Goal: Task Accomplishment & Management: Use online tool/utility

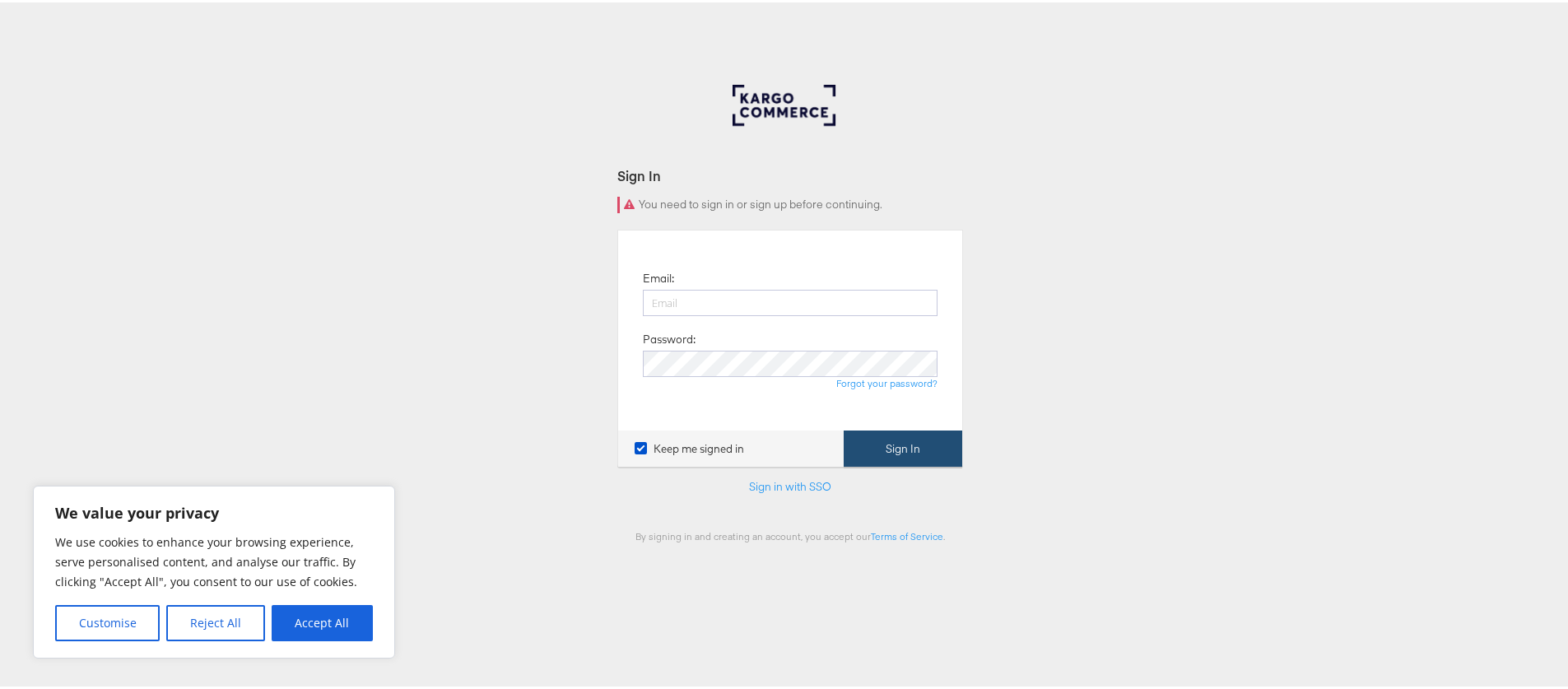
type input "[PERSON_NAME][EMAIL_ADDRESS][PERSON_NAME][DOMAIN_NAME]"
click at [885, 444] on button "Sign In" at bounding box center [903, 446] width 118 height 37
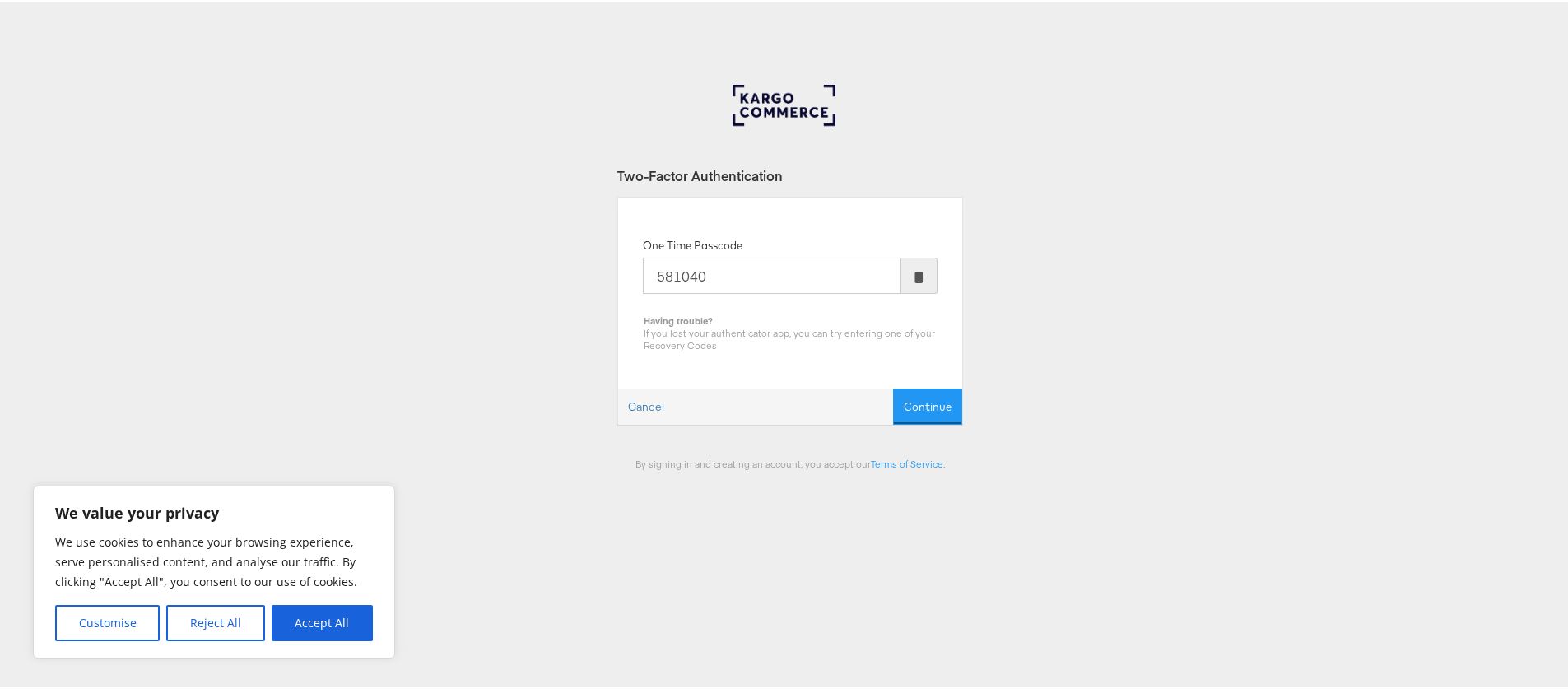
type input "581040"
click at [893, 386] on button "Continue" at bounding box center [927, 404] width 69 height 37
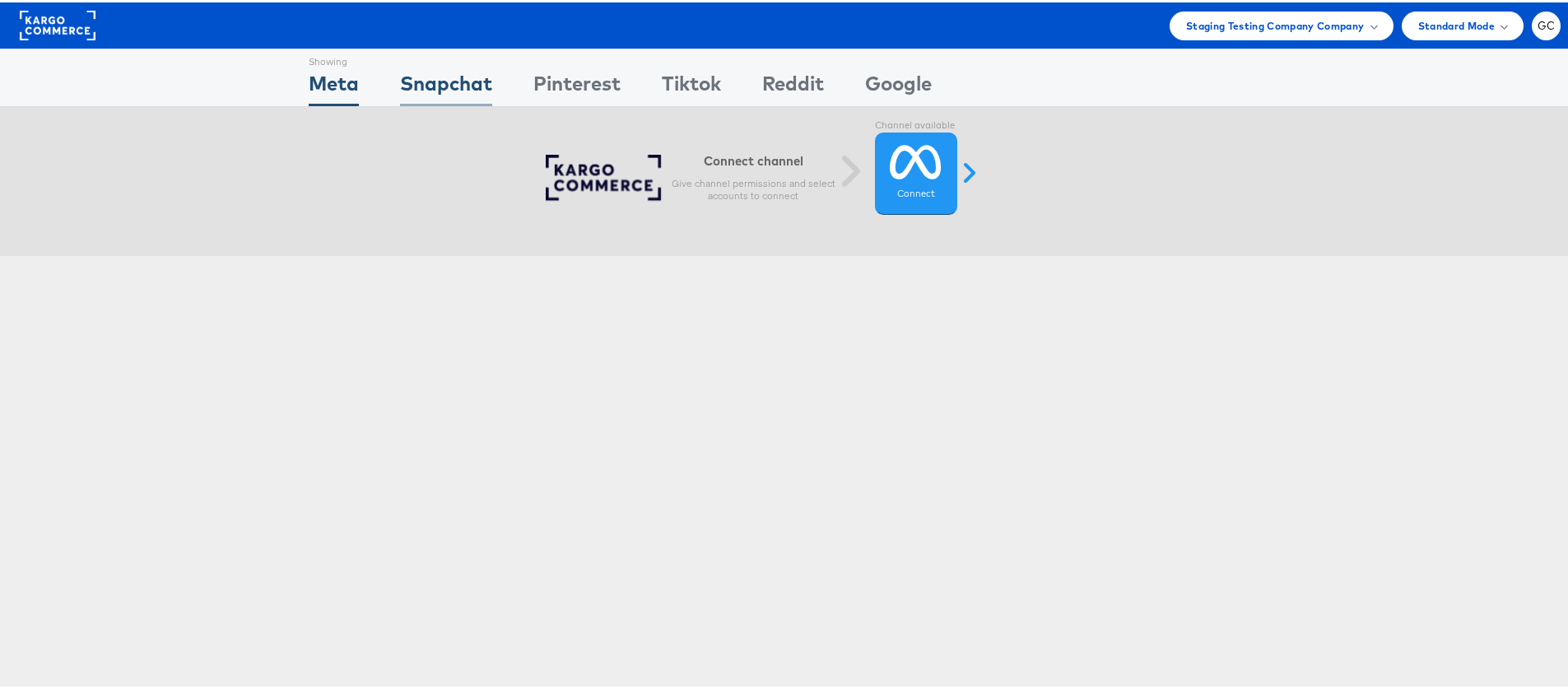
click at [446, 85] on div "Snapchat" at bounding box center [446, 85] width 93 height 37
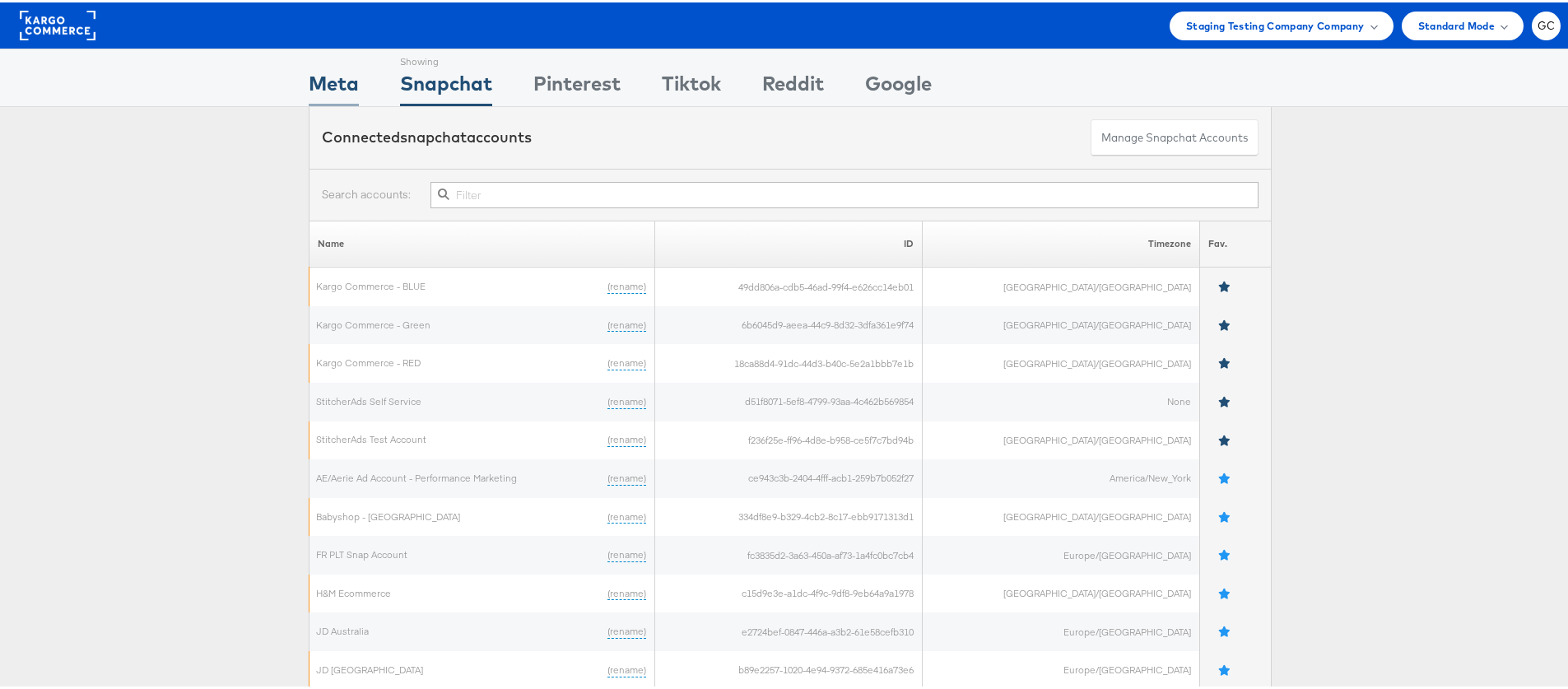
click at [350, 84] on div "Meta" at bounding box center [334, 85] width 50 height 37
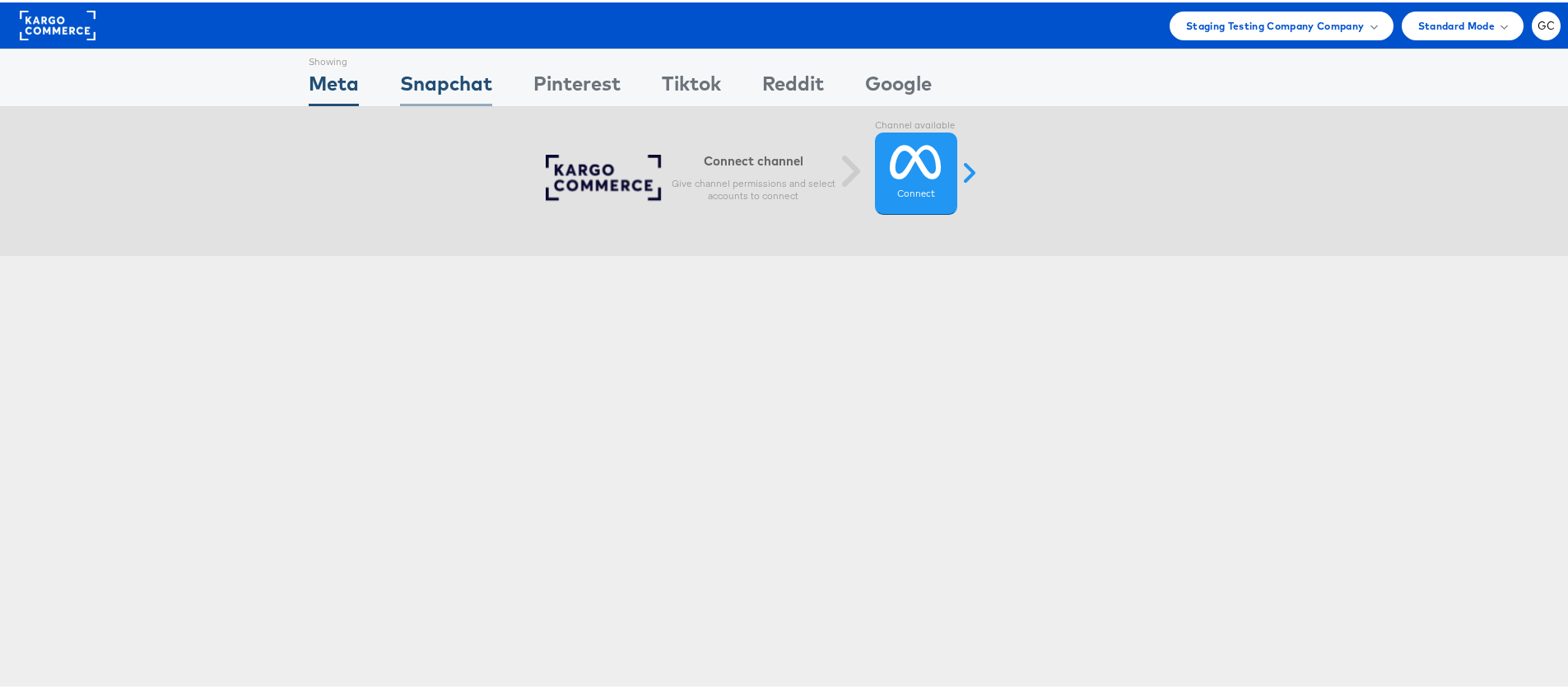
click at [459, 79] on div "Snapchat" at bounding box center [446, 85] width 93 height 37
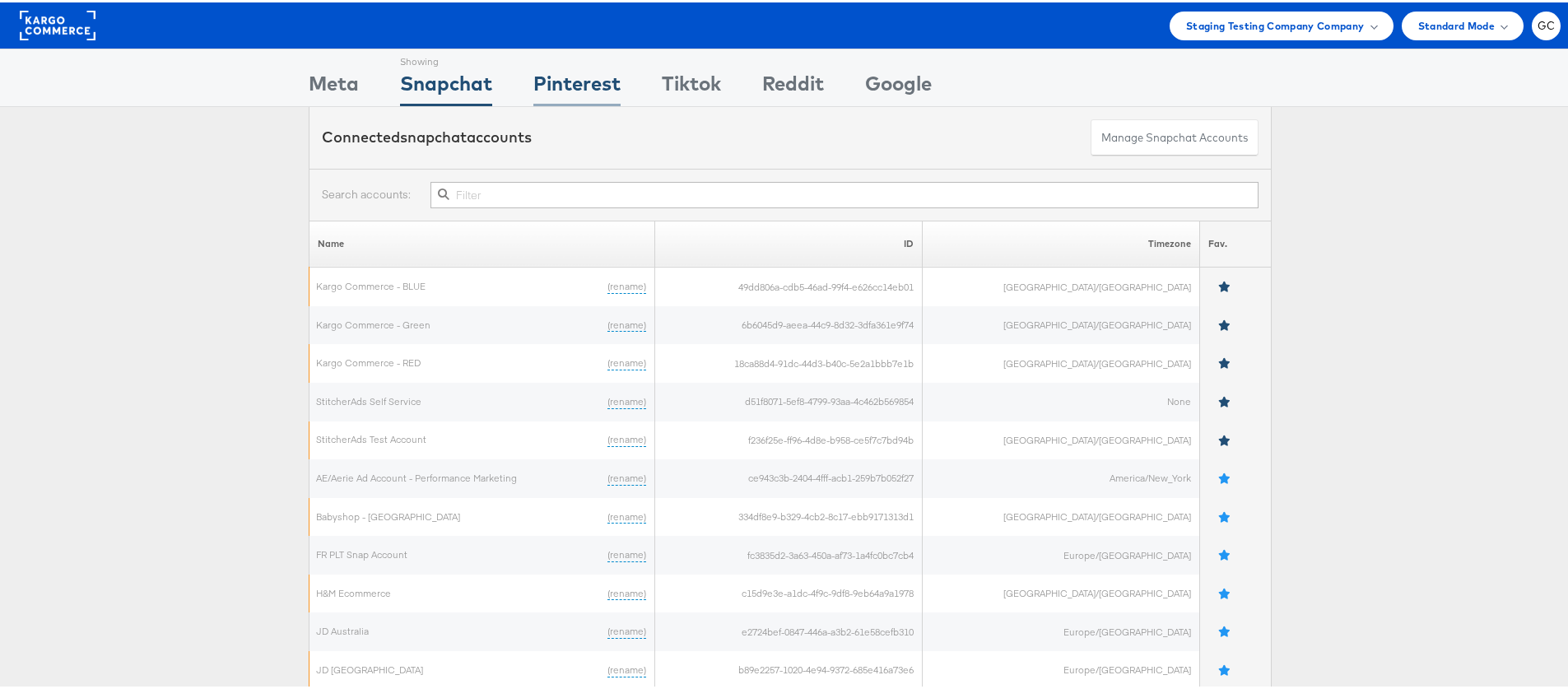
click at [555, 86] on div "Pinterest" at bounding box center [577, 85] width 88 height 37
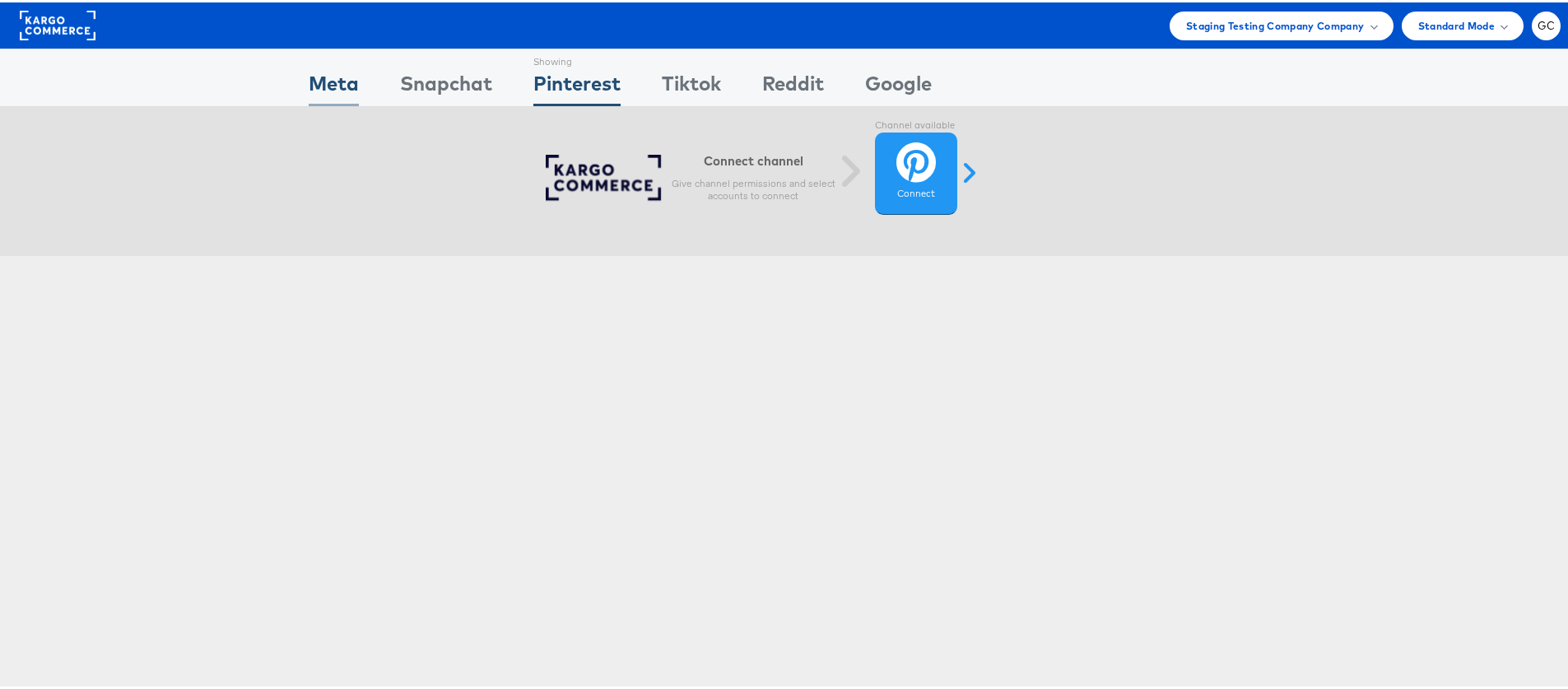
click at [342, 76] on div "Meta" at bounding box center [334, 85] width 50 height 37
click at [931, 176] on icon at bounding box center [916, 159] width 52 height 41
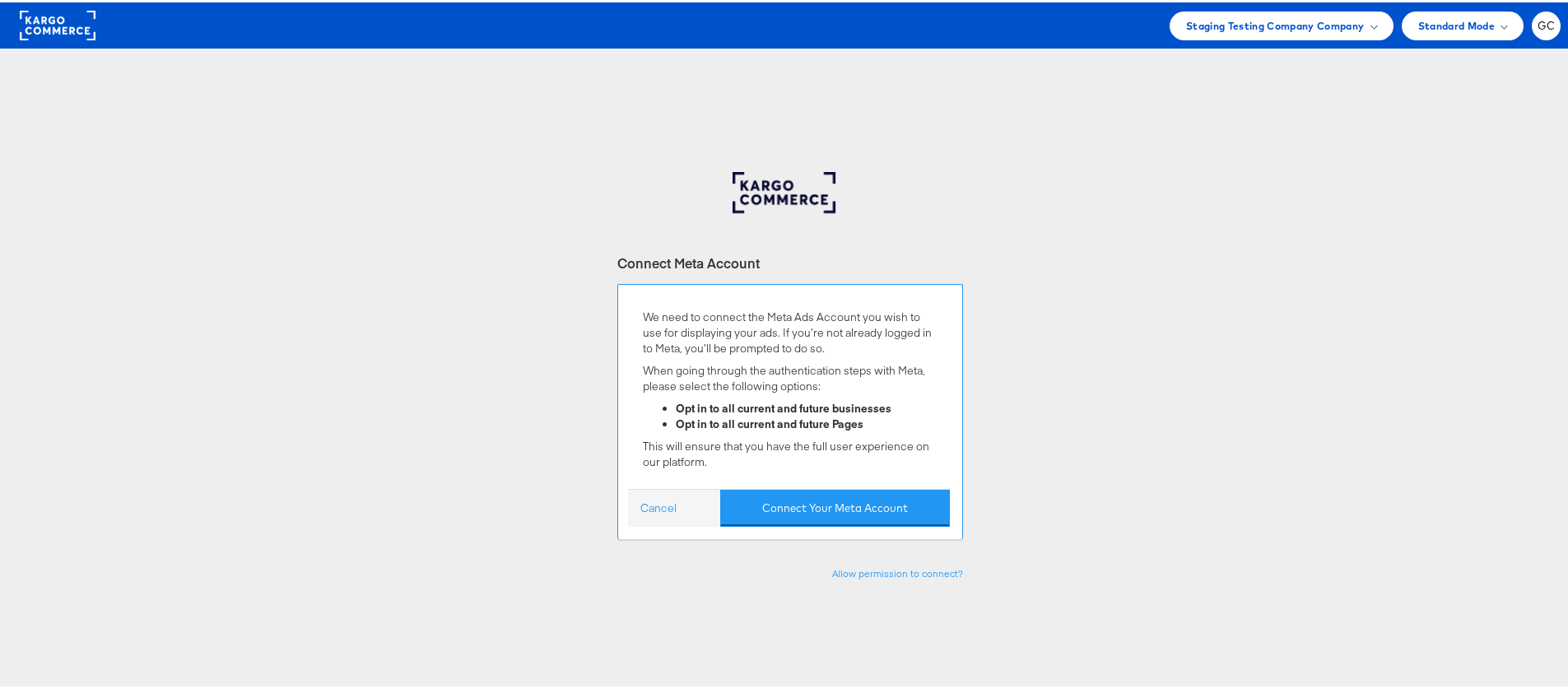
scroll to position [123, 0]
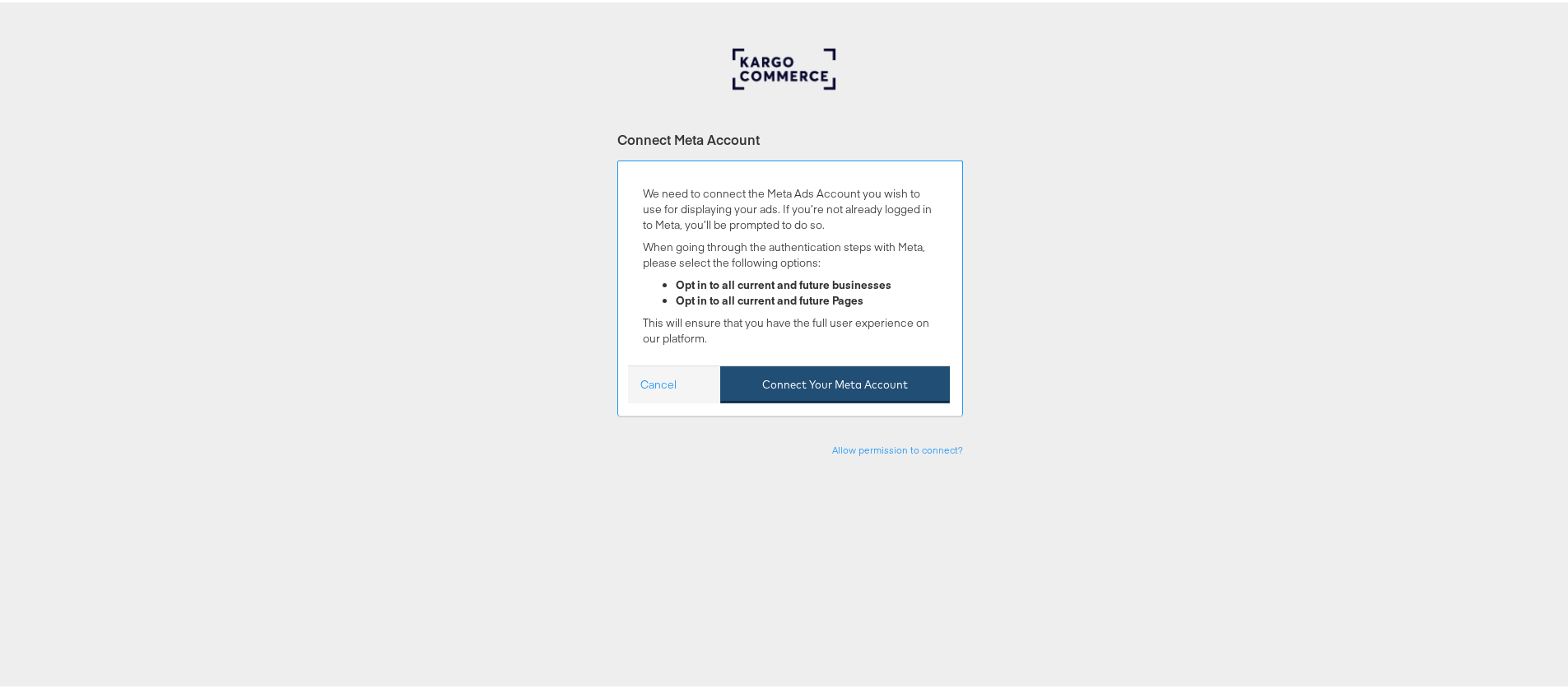
click at [839, 383] on button "Connect Your Meta Account" at bounding box center [835, 382] width 230 height 37
click at [815, 524] on div "Connect Meta Account We need to connect the Meta Ads Account you wish to use fo…" at bounding box center [790, 457] width 1581 height 823
click at [847, 382] on button "Connect Your Meta Account" at bounding box center [835, 382] width 230 height 37
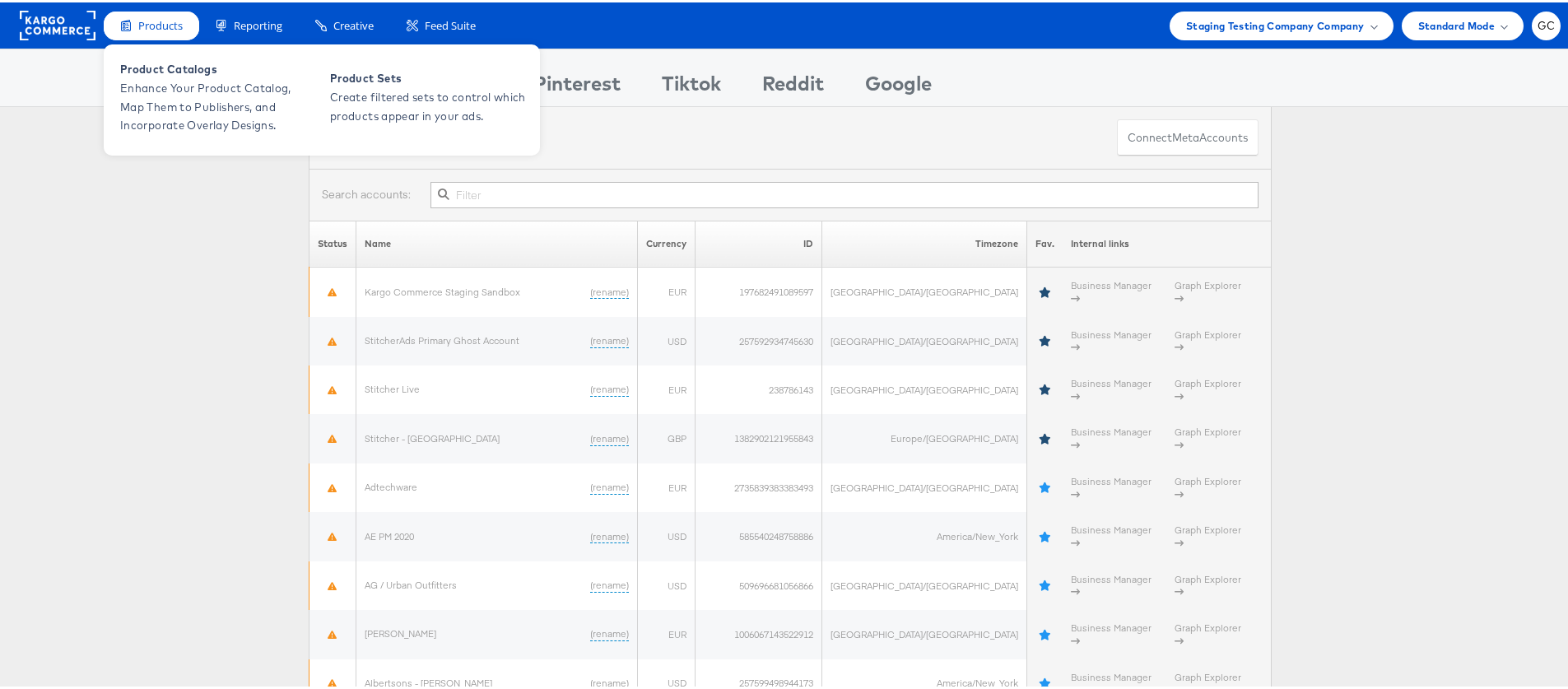
click at [135, 21] on div "Products" at bounding box center [151, 23] width 96 height 29
click at [157, 64] on span "Product Catalogs" at bounding box center [219, 67] width 197 height 19
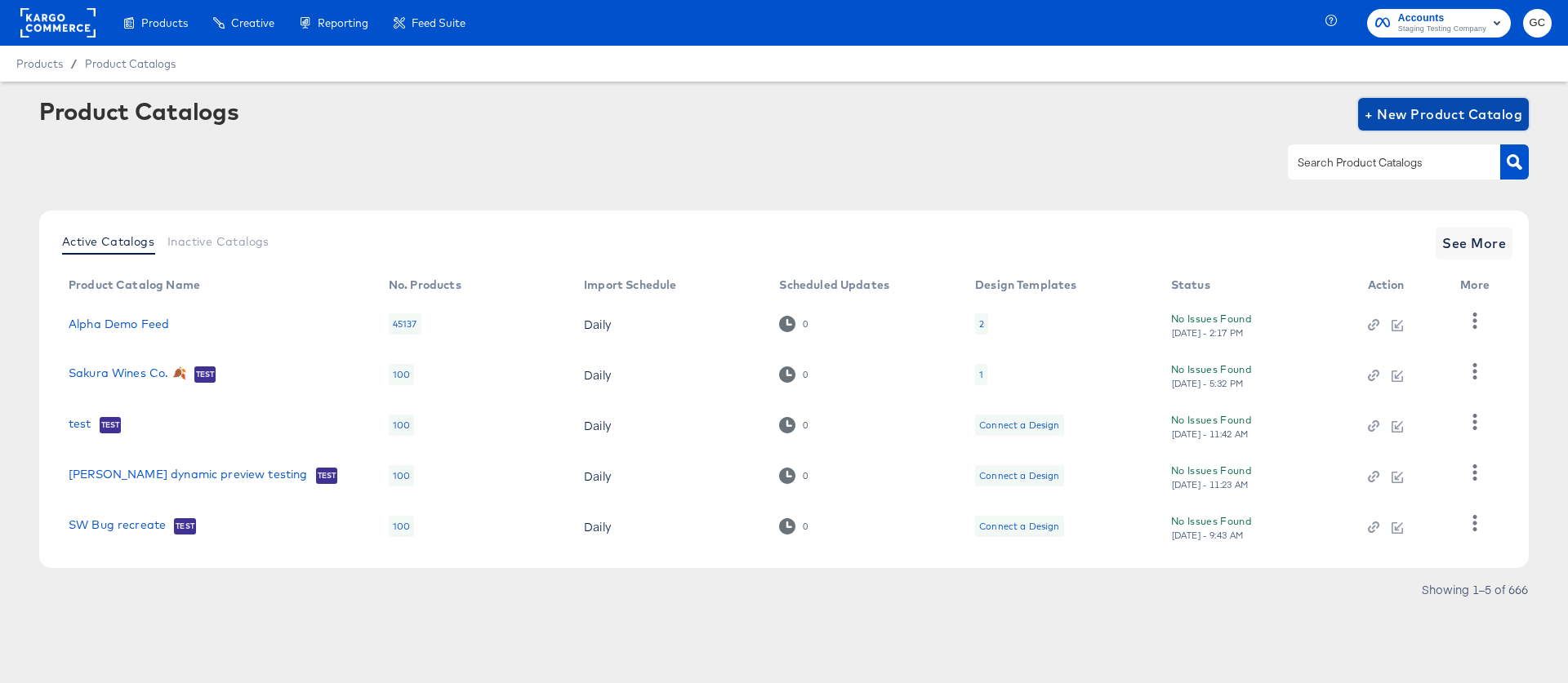
click at [1473, 123] on span "+ New Product Catalog" at bounding box center [1444, 114] width 158 height 23
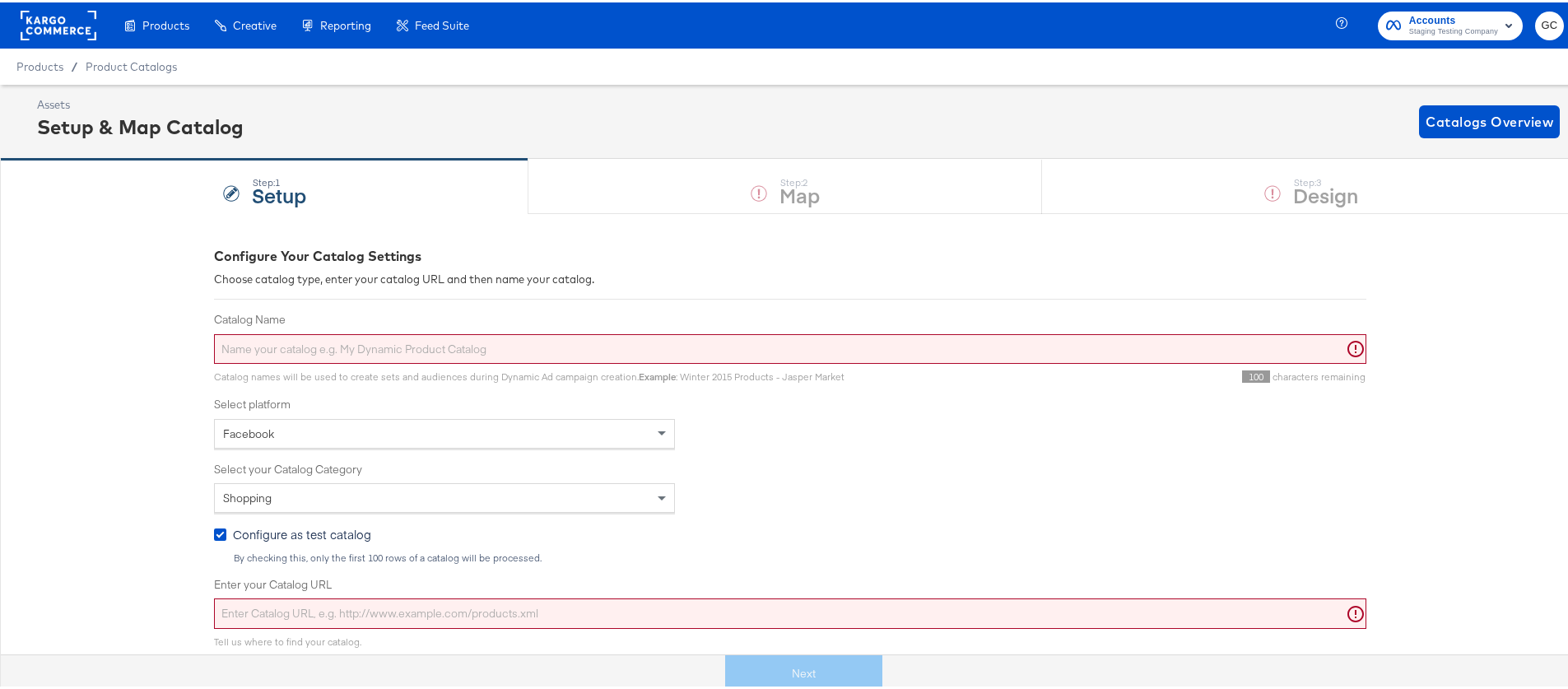
scroll to position [22, 0]
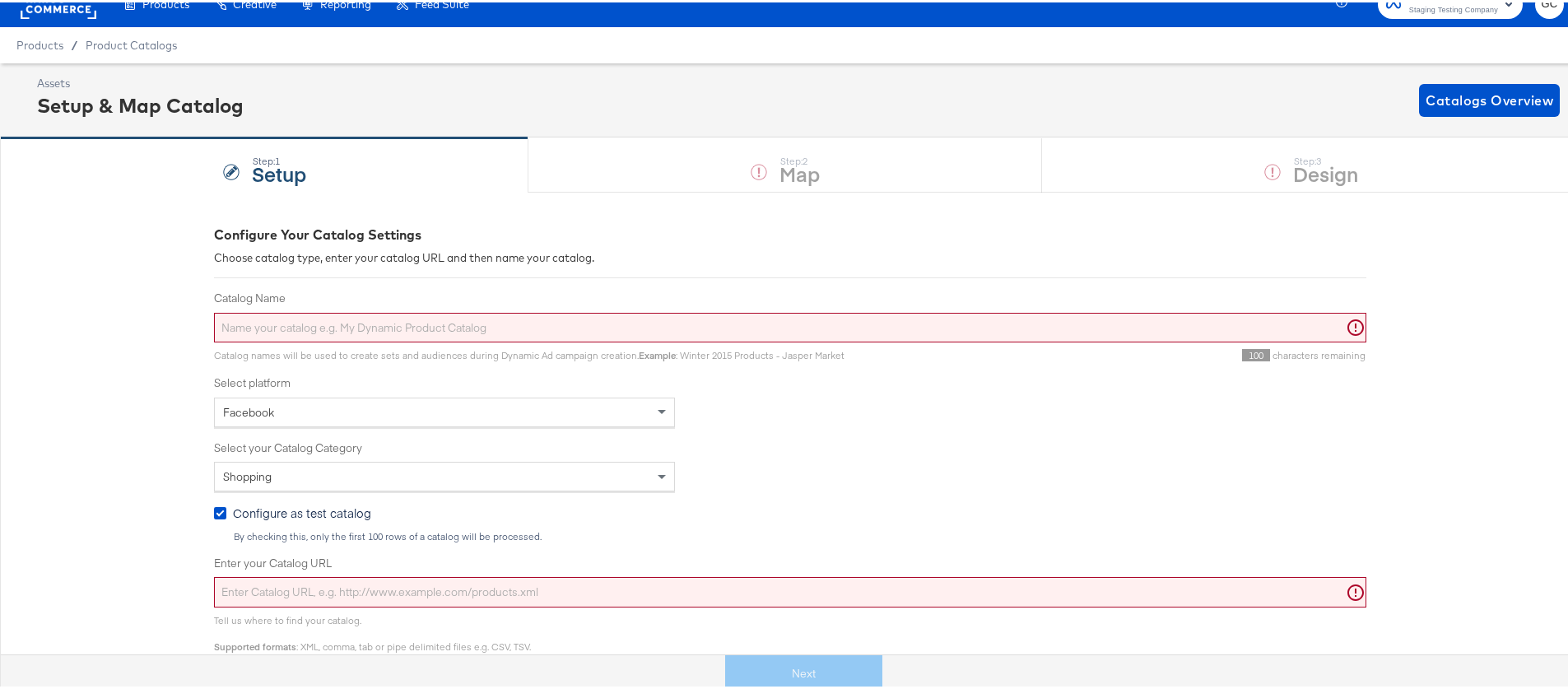
click at [374, 409] on div "Facebook" at bounding box center [444, 410] width 459 height 28
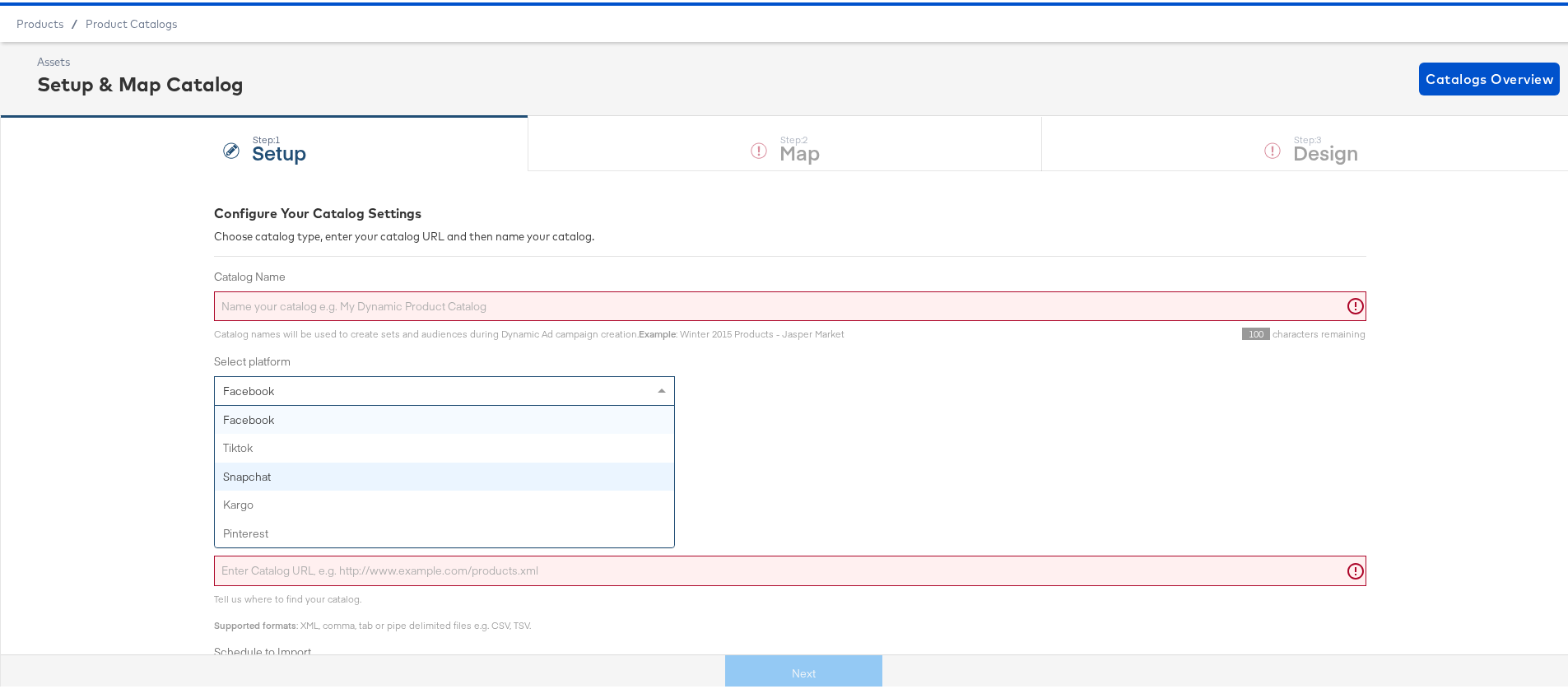
scroll to position [54, 0]
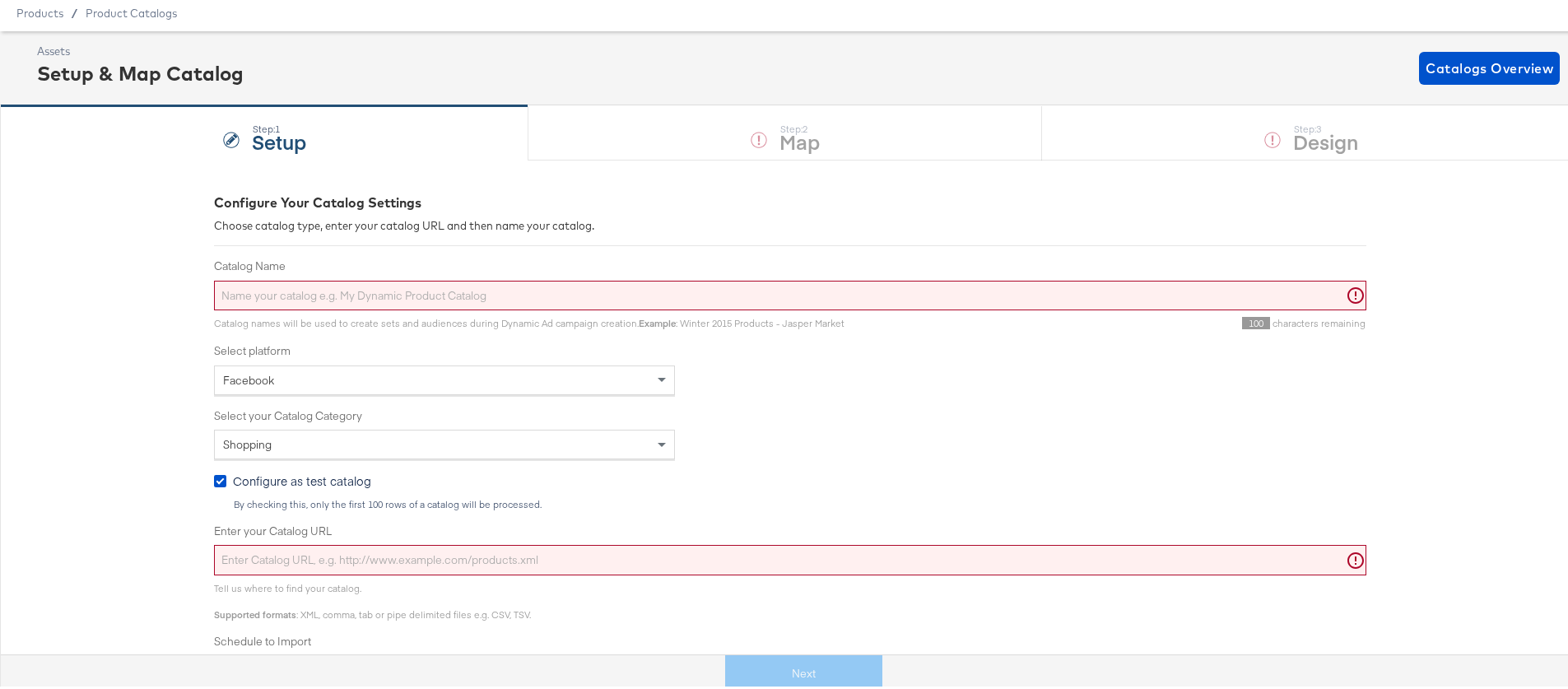
click at [787, 433] on div "Shopping" at bounding box center [790, 442] width 1153 height 30
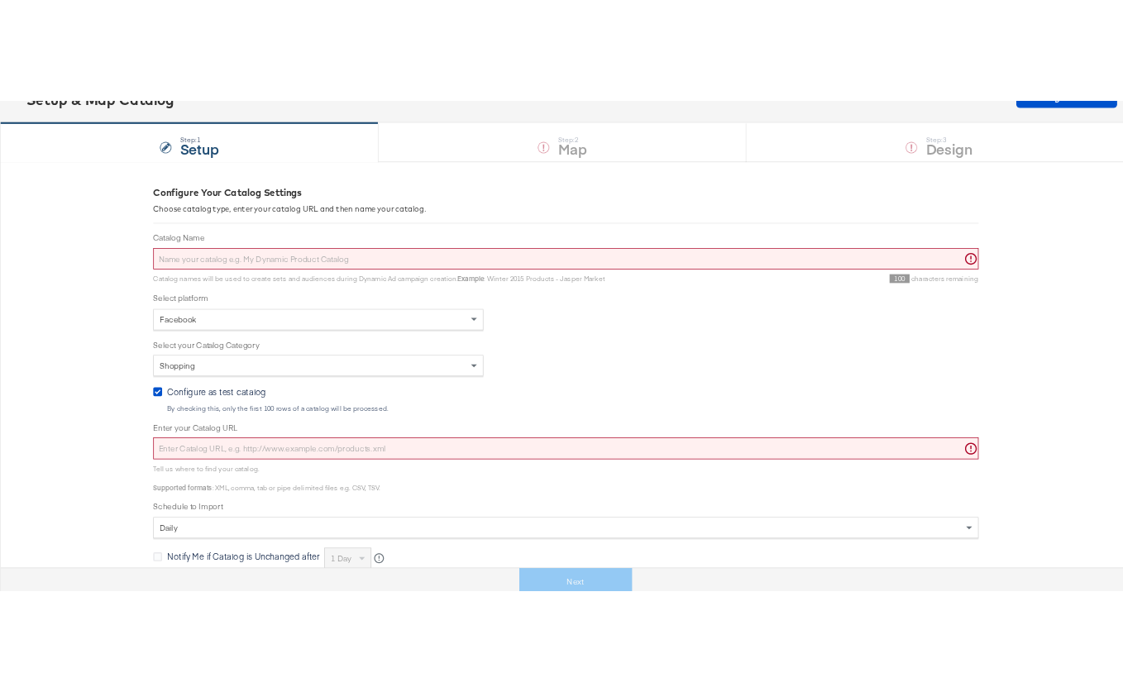
scroll to position [0, 0]
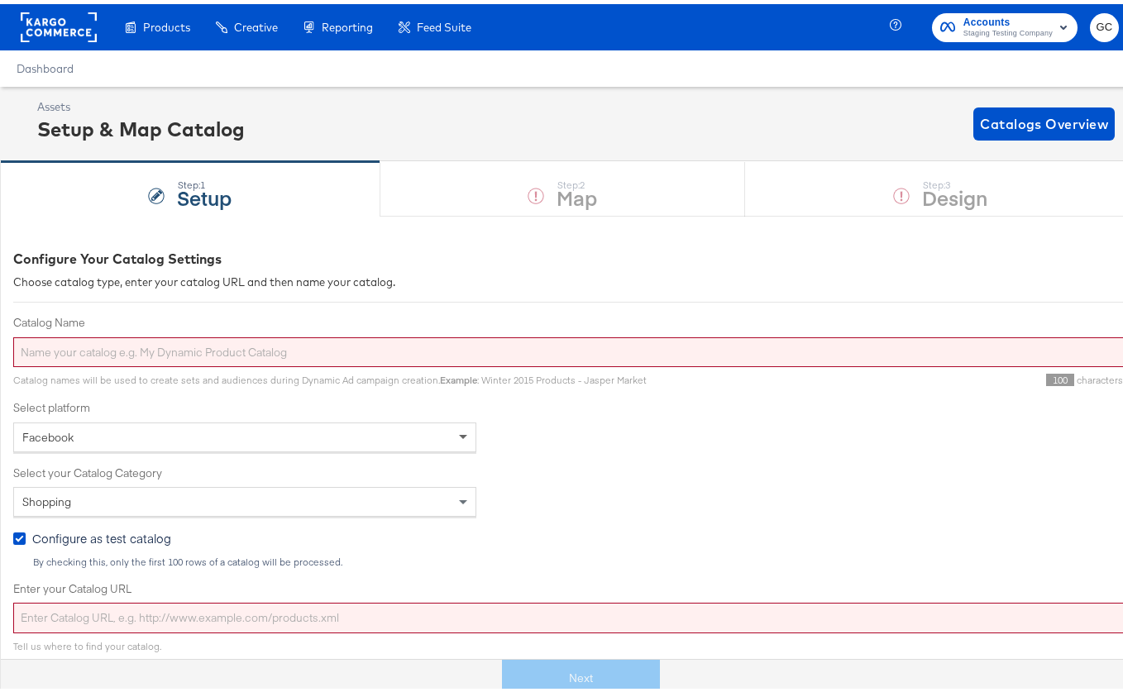
click at [466, 431] on span at bounding box center [463, 434] width 8 height 6
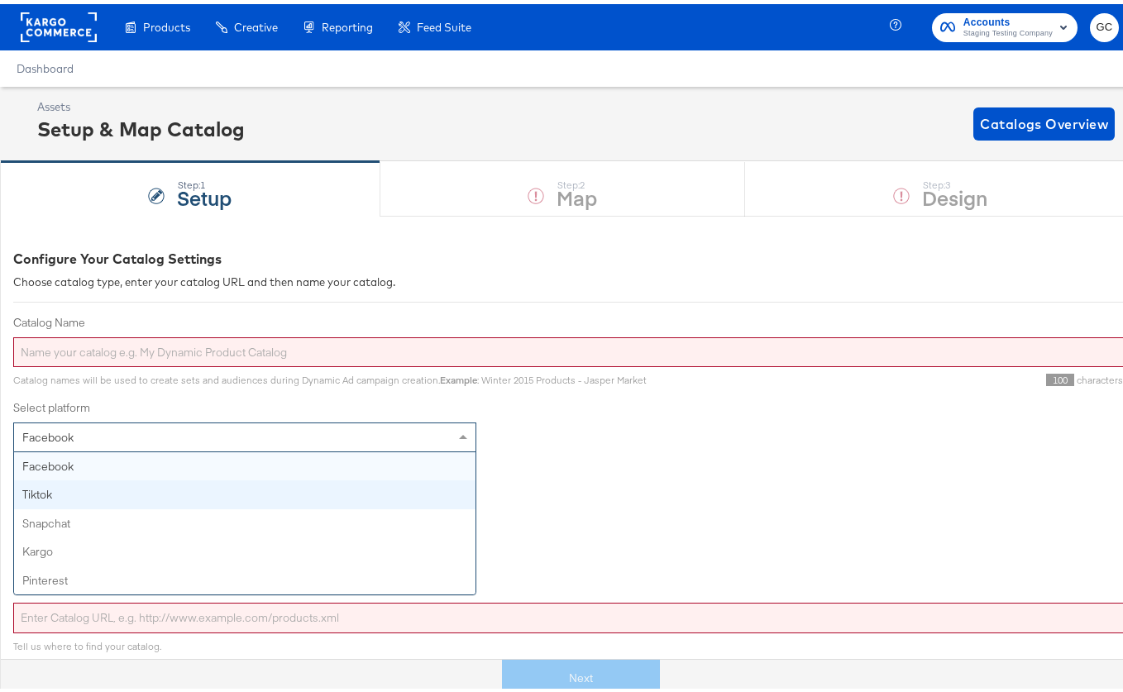
click at [659, 489] on div "Shopping" at bounding box center [592, 498] width 1158 height 30
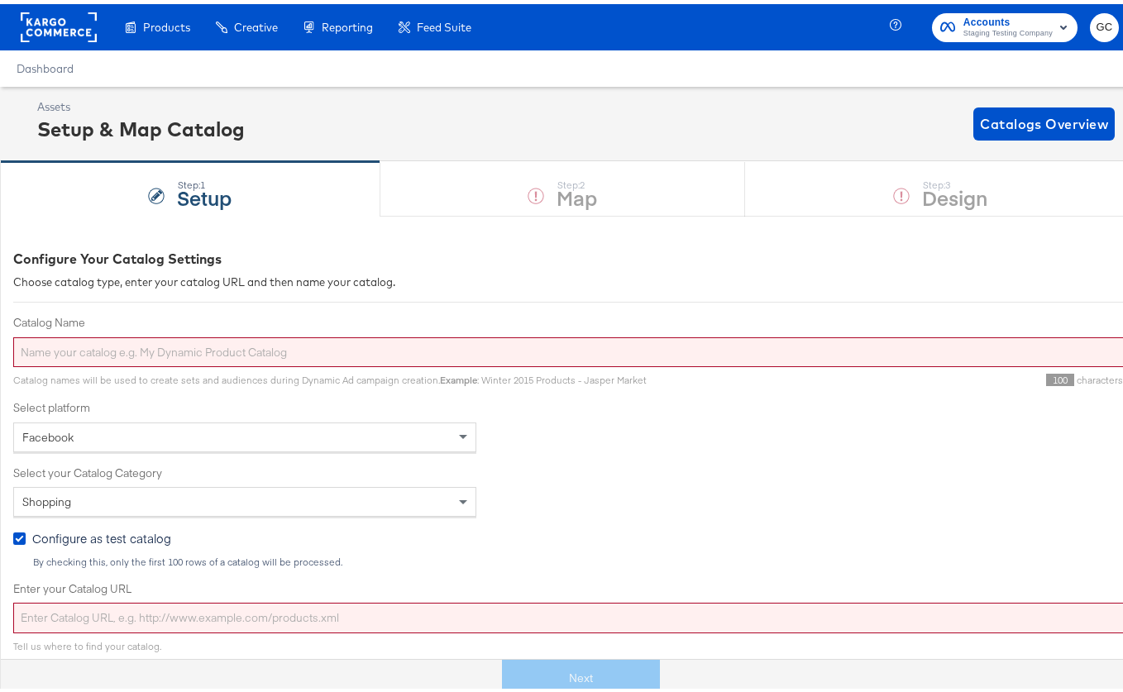
click at [584, 509] on div "Shopping" at bounding box center [592, 498] width 1158 height 30
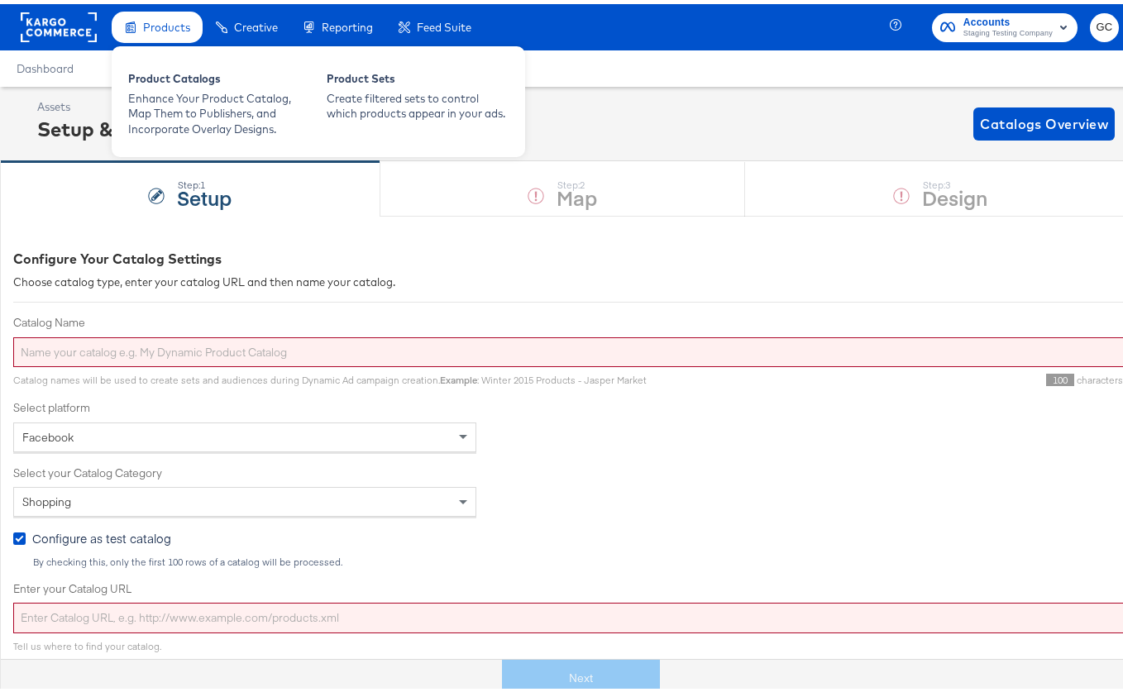
click at [158, 34] on div "Products" at bounding box center [157, 23] width 91 height 32
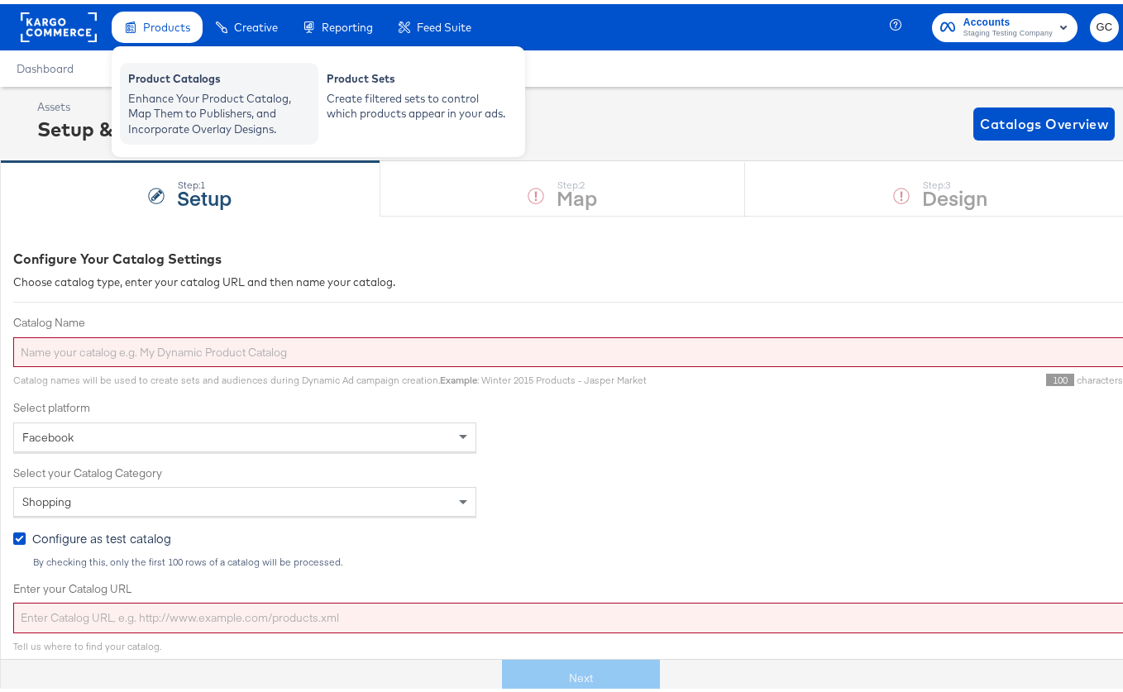
click at [166, 68] on div "Product Catalogs" at bounding box center [219, 77] width 182 height 20
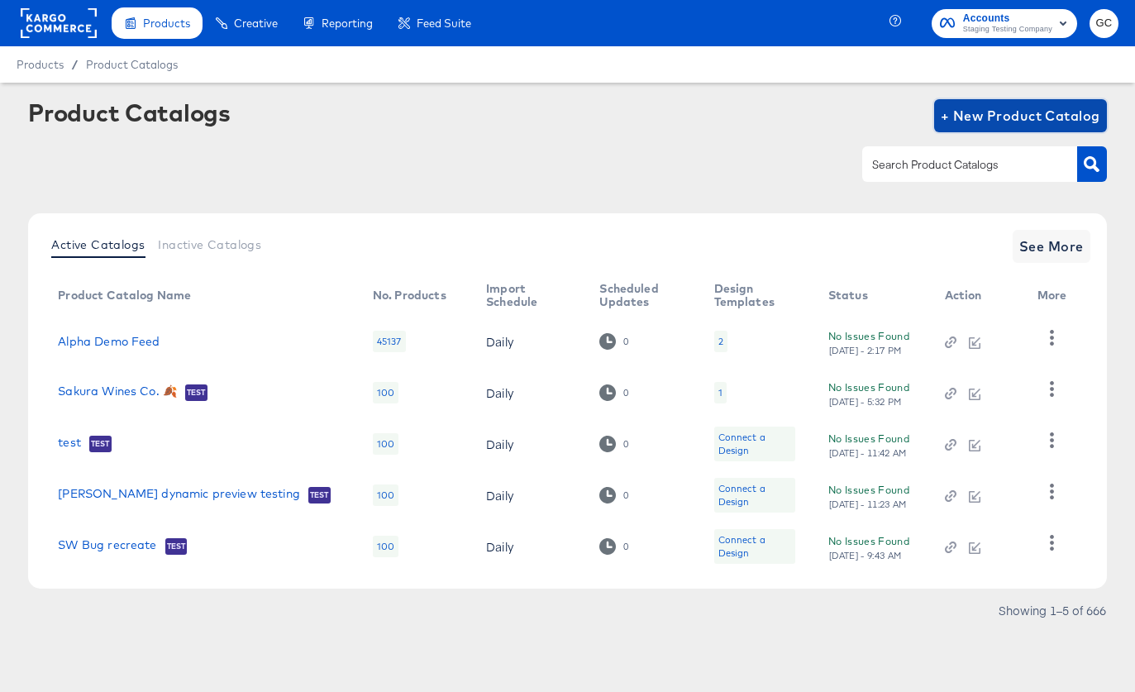
click at [1027, 104] on span "+ New Product Catalog" at bounding box center [1021, 115] width 160 height 23
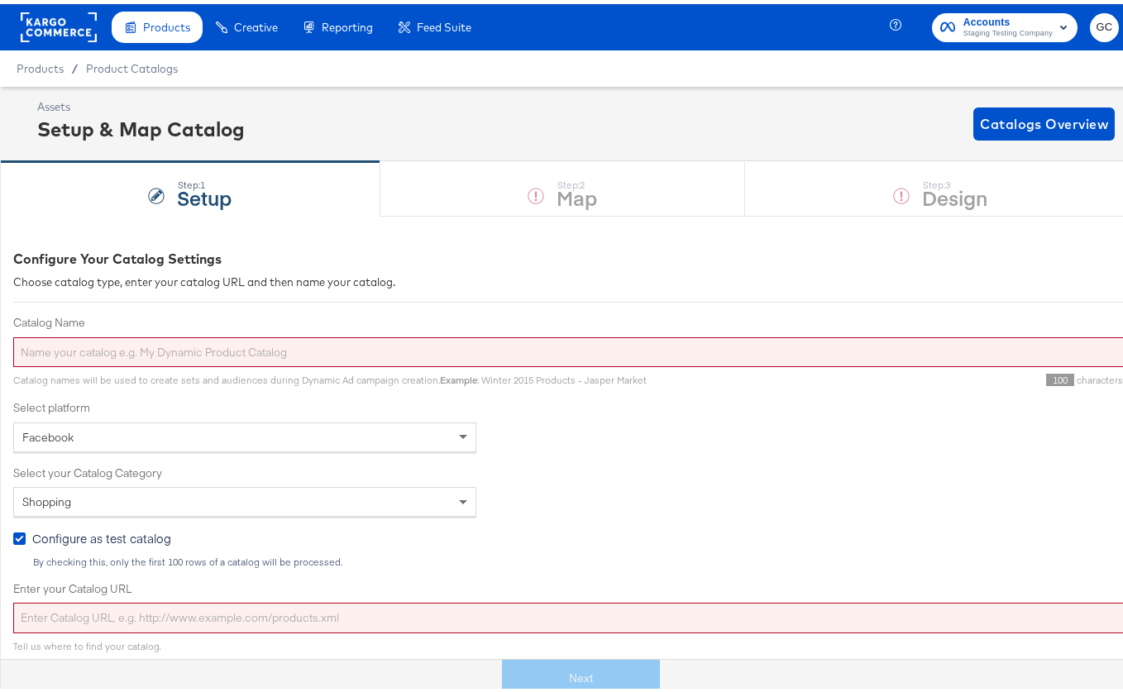
click at [447, 433] on div "Facebook" at bounding box center [244, 433] width 461 height 28
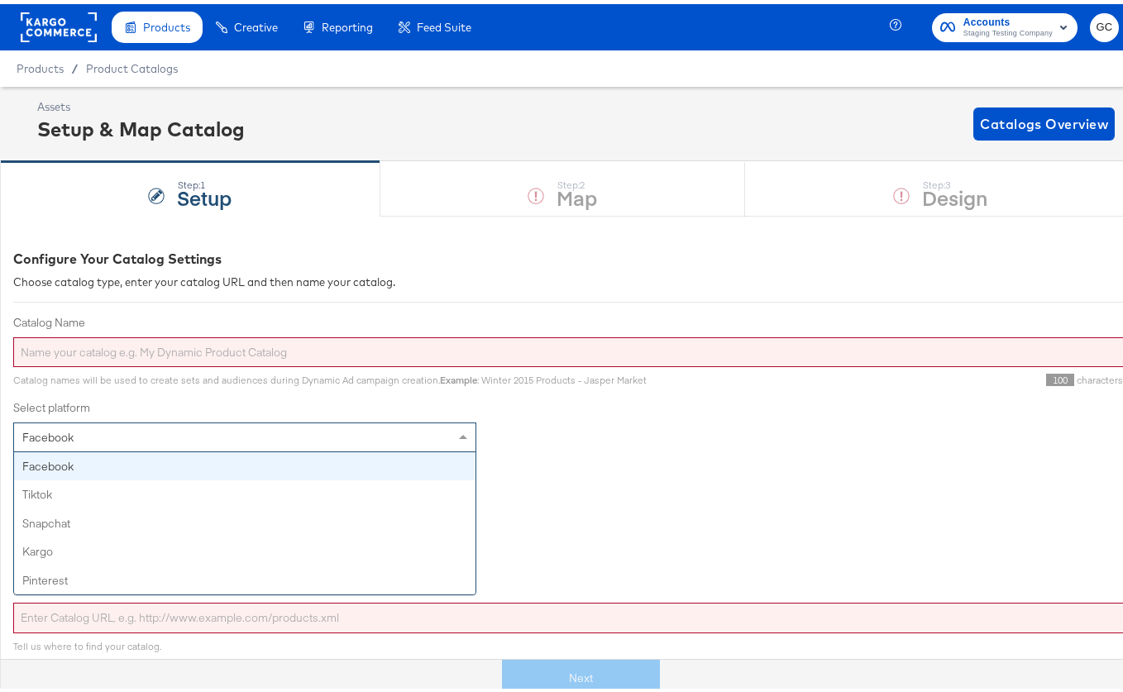
click at [583, 455] on div "Catalog Name Catalog names will be used to create sets and audiences during Dyn…" at bounding box center [592, 547] width 1158 height 472
click at [461, 440] on span at bounding box center [465, 433] width 21 height 28
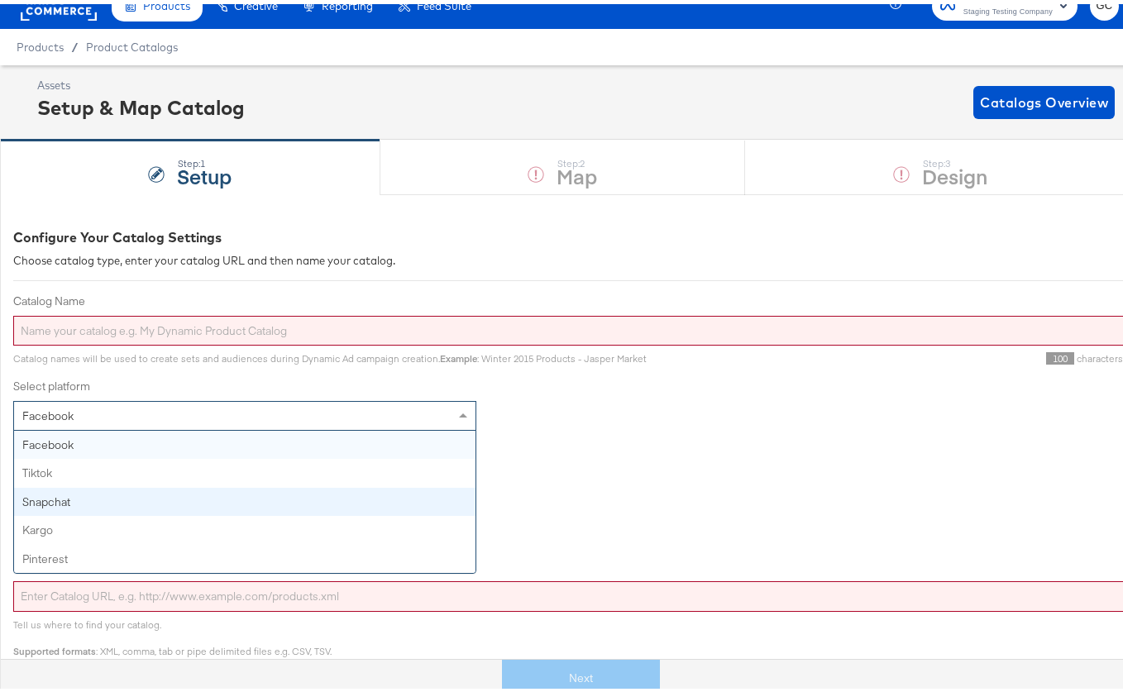
scroll to position [223, 0]
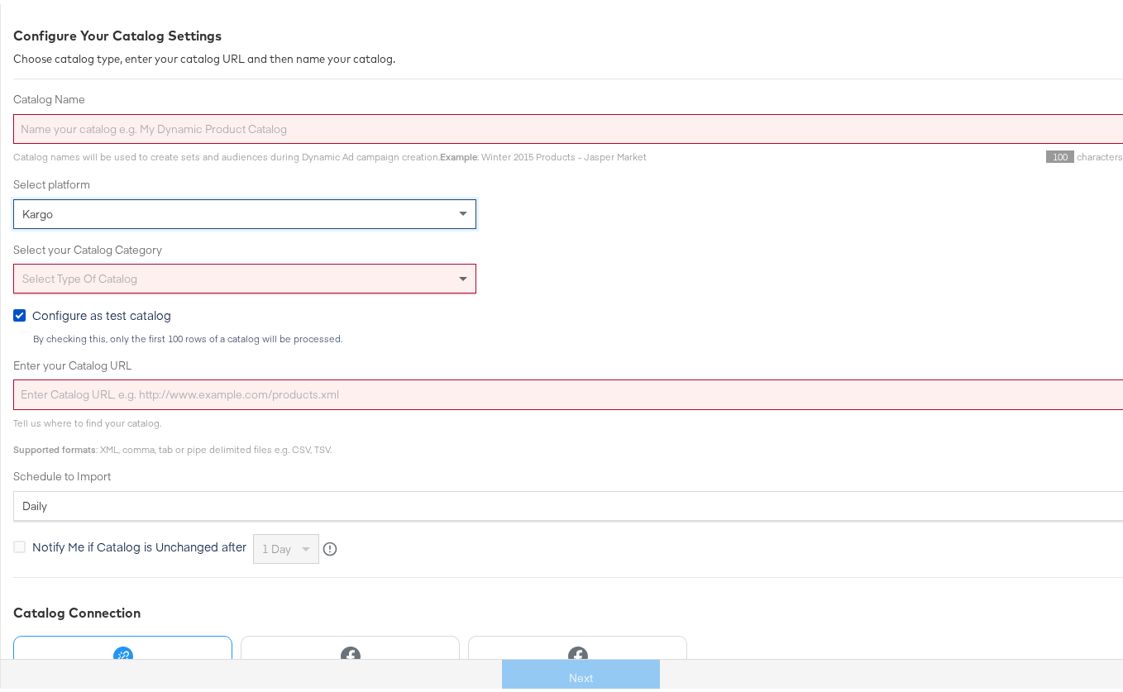
click at [459, 275] on span at bounding box center [463, 276] width 8 height 6
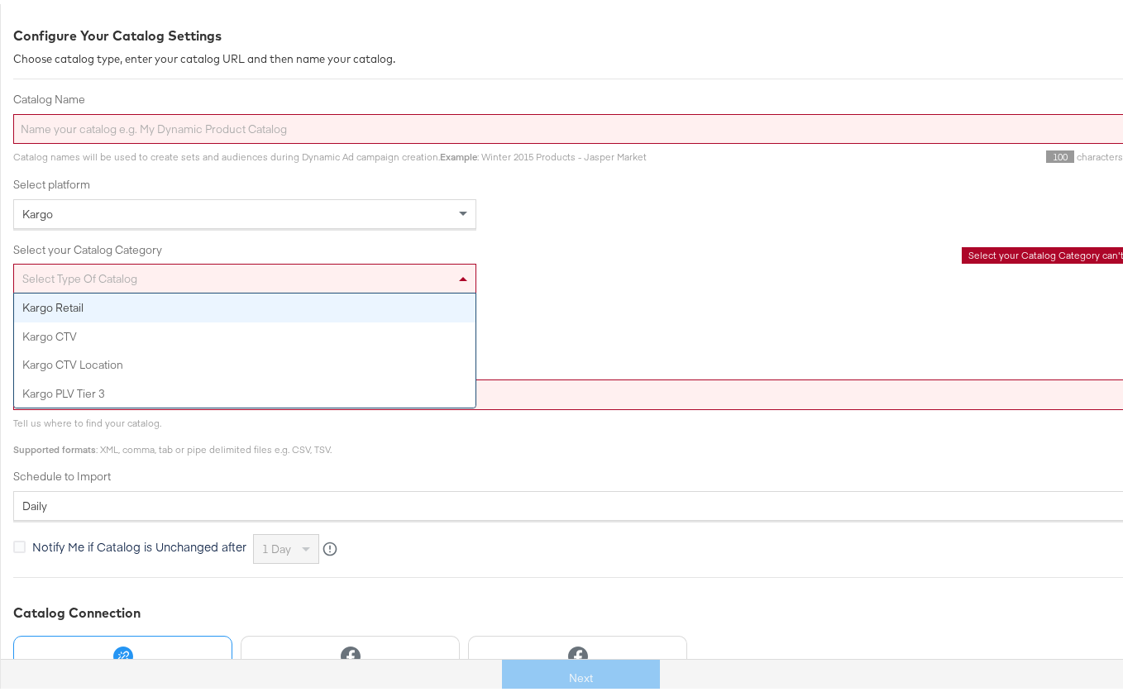
click at [576, 304] on div "Configure as test catalog By checking this, only the first 100 rows of a catalo…" at bounding box center [592, 322] width 1158 height 38
